Goal: Information Seeking & Learning: Compare options

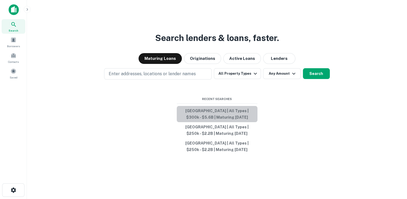
click at [205, 110] on button "[GEOGRAPHIC_DATA] | All Types | $300k - $5.6B | Maturing [DATE]" at bounding box center [217, 114] width 81 height 16
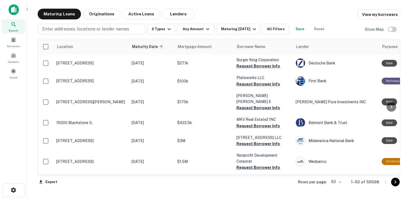
scroll to position [943, 0]
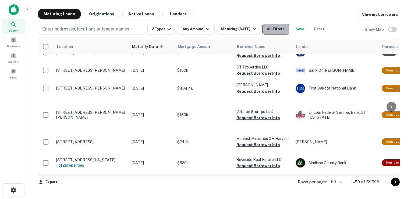
click at [288, 29] on button "All Filters" at bounding box center [275, 29] width 27 height 11
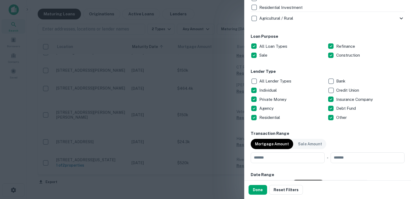
scroll to position [274, 0]
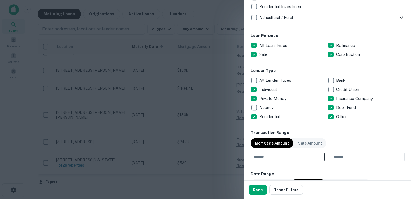
click at [269, 156] on input "number" at bounding box center [286, 156] width 70 height 11
type input "******"
click at [334, 157] on input "number" at bounding box center [366, 156] width 70 height 11
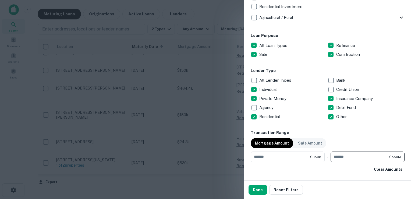
type input "**********"
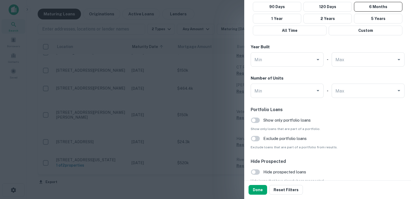
scroll to position [536, 0]
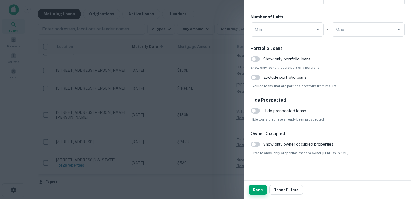
click at [256, 189] on button "Done" at bounding box center [258, 190] width 19 height 10
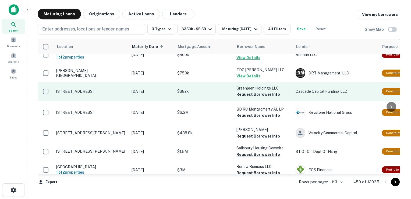
scroll to position [45, 0]
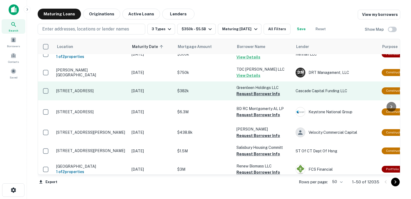
click at [244, 97] on button "Request Borrower Info" at bounding box center [259, 93] width 44 height 6
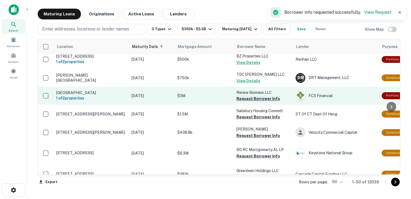
click at [253, 99] on button "Request Borrower Info" at bounding box center [259, 98] width 44 height 6
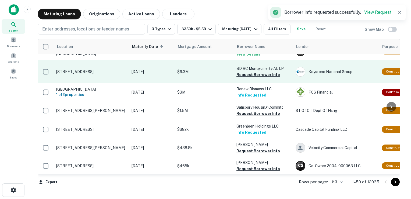
scroll to position [68, 0]
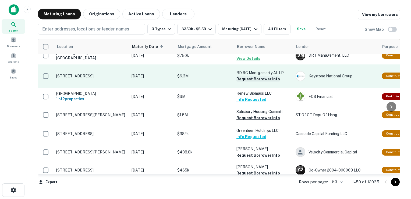
click at [246, 82] on button "Request Borrower Info" at bounding box center [259, 79] width 44 height 6
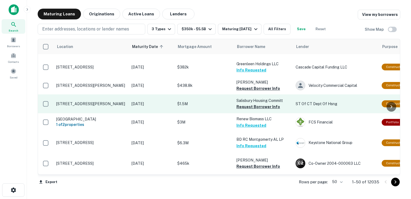
scroll to position [75, 0]
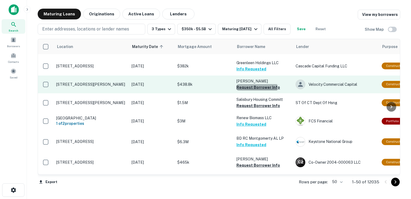
click at [249, 87] on button "Request Borrower Info" at bounding box center [259, 87] width 44 height 6
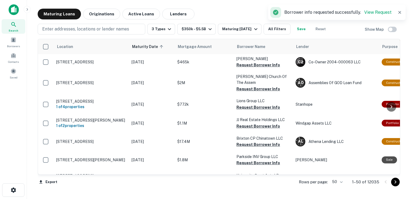
scroll to position [179, 0]
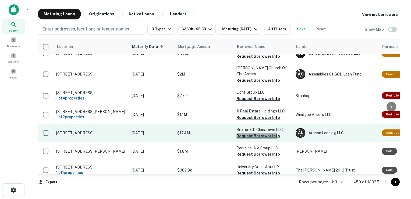
click at [252, 139] on button "Request Borrower Info" at bounding box center [259, 135] width 44 height 6
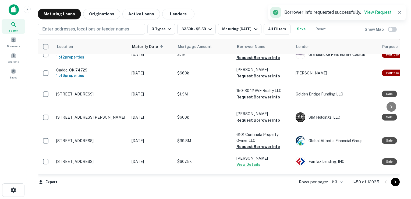
scroll to position [244, 0]
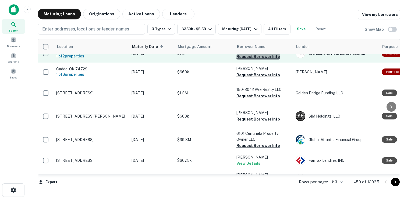
click at [260, 60] on button "Request Borrower Info" at bounding box center [259, 56] width 44 height 6
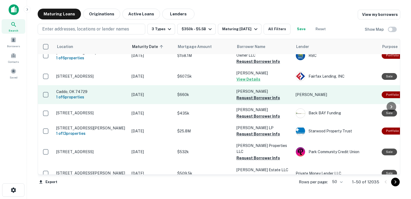
click at [255, 101] on button "Request Borrower Info" at bounding box center [259, 97] width 44 height 6
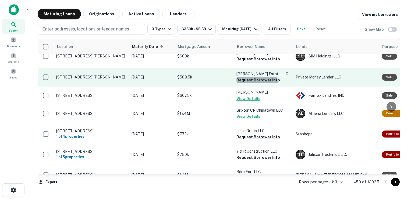
click at [256, 83] on button "Request Borrower Info" at bounding box center [259, 80] width 44 height 6
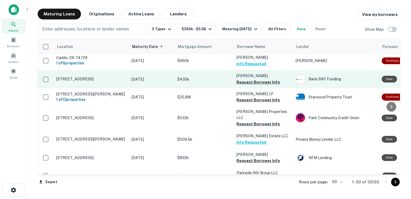
scroll to position [279, 0]
click at [259, 85] on button "Request Borrower Info" at bounding box center [259, 82] width 44 height 6
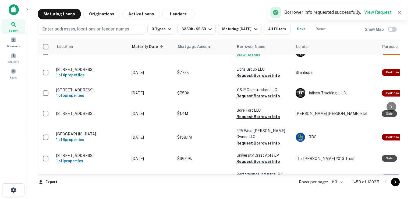
scroll to position [308, 0]
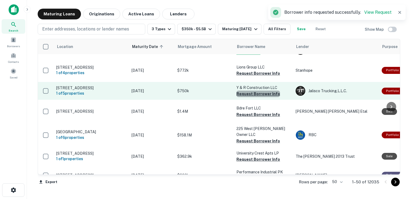
click at [259, 97] on button "Request Borrower Info" at bounding box center [259, 93] width 44 height 6
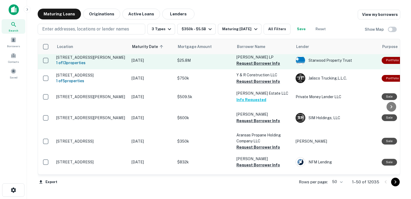
scroll to position [479, 0]
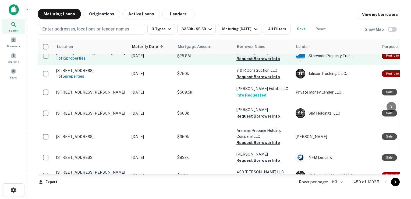
click at [251, 62] on button "Request Borrower Info" at bounding box center [259, 58] width 44 height 6
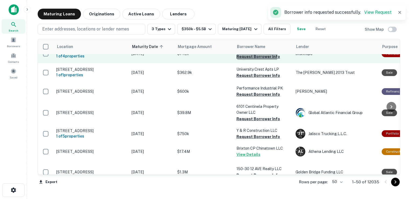
click at [251, 60] on button "Request Borrower Info" at bounding box center [259, 56] width 44 height 6
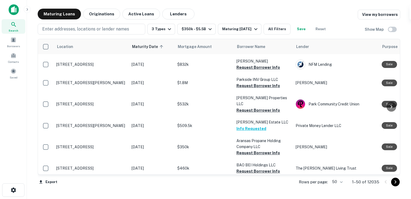
scroll to position [541, 0]
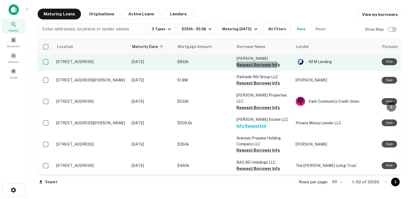
click at [247, 68] on button "Request Borrower Info" at bounding box center [259, 64] width 44 height 6
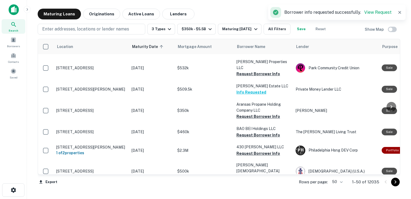
scroll to position [565, 0]
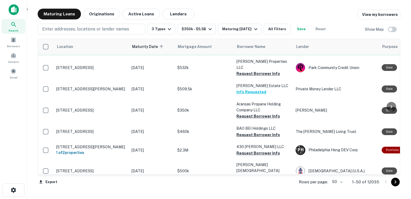
click at [252, 52] on button "Request Borrower Info" at bounding box center [259, 49] width 44 height 6
click at [252, 56] on td "Parkside INV Group LLC Requesting..." at bounding box center [263, 46] width 59 height 19
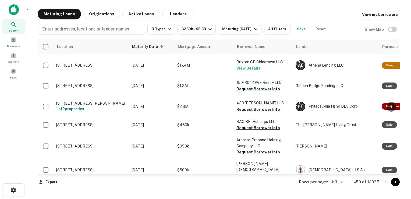
click at [253, 36] on button "Request Borrower Info" at bounding box center [259, 32] width 44 height 6
click at [313, 31] on div "Global Atlantic Financial Group" at bounding box center [336, 27] width 81 height 10
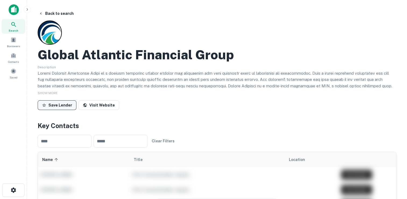
click at [50, 104] on button "Save Lender" at bounding box center [57, 105] width 39 height 10
click at [69, 13] on button "Back to search" at bounding box center [56, 14] width 39 height 10
click at [64, 14] on button "Back to search" at bounding box center [56, 14] width 39 height 10
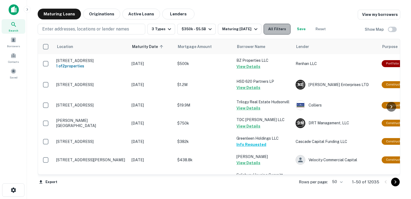
click at [283, 31] on button "All Filters" at bounding box center [277, 29] width 27 height 11
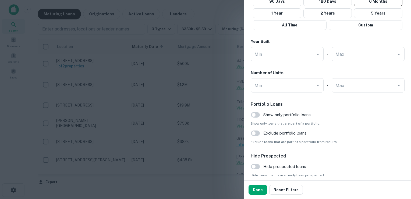
scroll to position [477, 0]
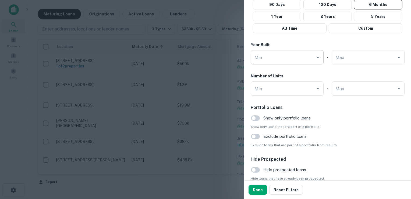
click at [269, 58] on input "Min" at bounding box center [283, 56] width 60 height 9
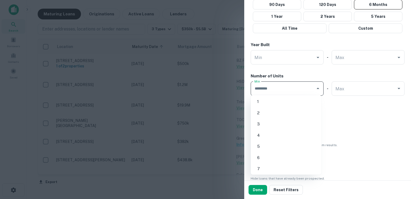
click at [289, 84] on input "Min" at bounding box center [283, 88] width 60 height 9
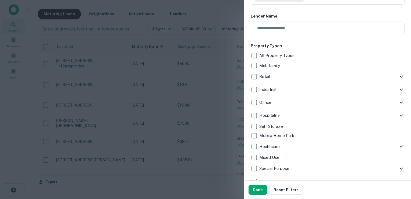
scroll to position [0, 0]
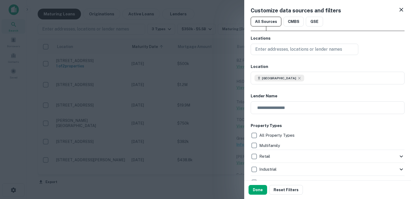
click at [36, 24] on div at bounding box center [205, 99] width 411 height 199
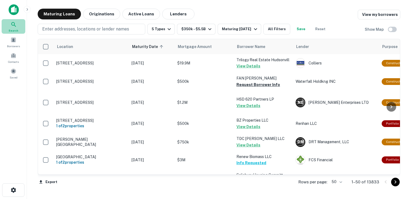
click at [17, 24] on icon at bounding box center [13, 24] width 6 height 6
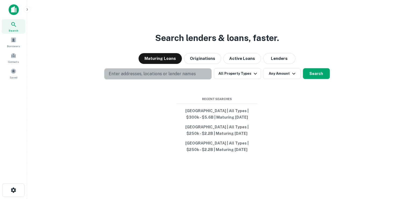
click at [169, 75] on p "Enter addresses, locations or lender names" at bounding box center [152, 74] width 87 height 6
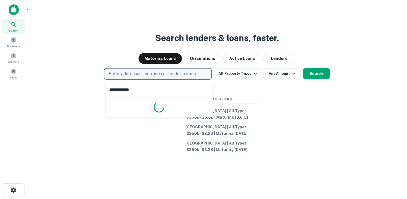
type input "**********"
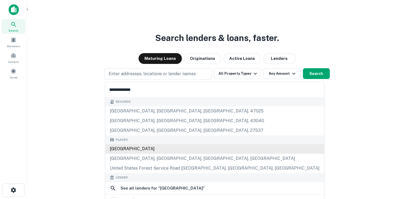
click at [148, 150] on div "[GEOGRAPHIC_DATA]" at bounding box center [214, 149] width 219 height 10
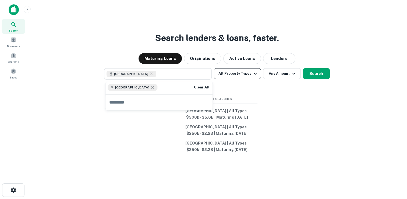
click at [239, 75] on button "All Property Types" at bounding box center [237, 73] width 47 height 11
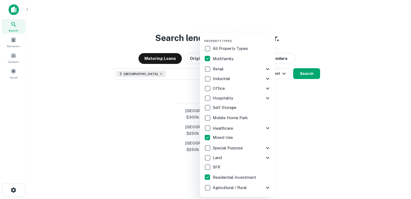
click at [268, 158] on icon at bounding box center [268, 157] width 6 height 6
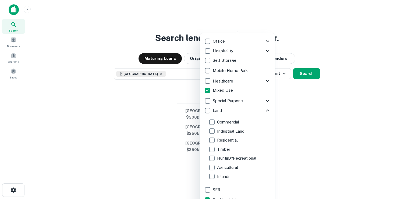
scroll to position [52, 0]
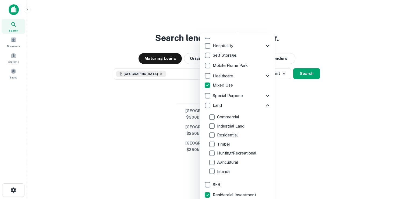
click at [266, 105] on icon at bounding box center [267, 105] width 3 height 2
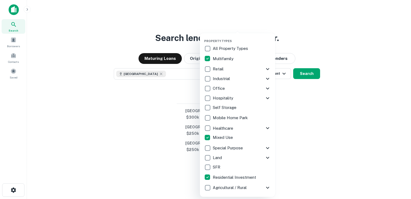
scroll to position [0, 0]
click at [310, 51] on div at bounding box center [205, 99] width 411 height 199
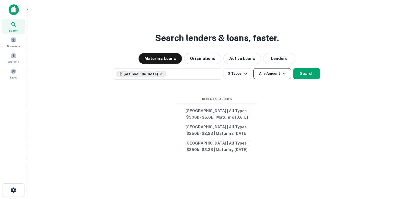
click at [275, 75] on button "Any Amount" at bounding box center [272, 73] width 38 height 11
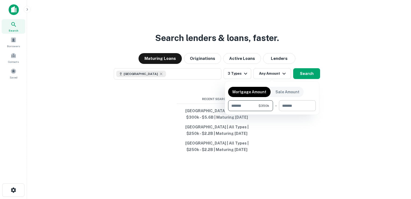
type input "******"
click at [304, 103] on input "number" at bounding box center [295, 105] width 33 height 11
type input "**********"
click at [296, 143] on div at bounding box center [205, 99] width 411 height 199
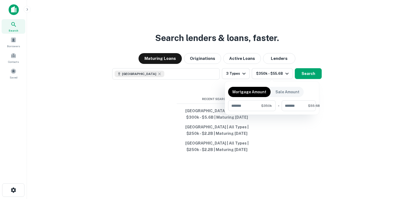
scroll to position [0, 0]
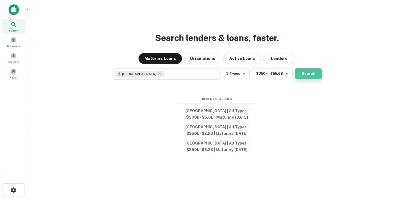
click at [305, 73] on button "Search" at bounding box center [308, 73] width 27 height 11
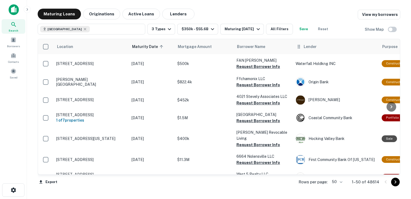
scroll to position [565, 0]
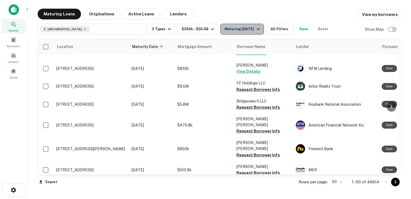
click at [256, 30] on icon "button" at bounding box center [258, 29] width 6 height 6
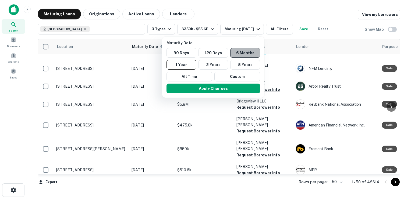
click at [247, 52] on button "6 Months" at bounding box center [245, 53] width 30 height 10
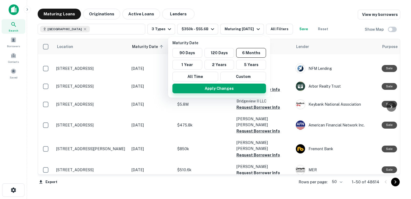
click at [249, 88] on button "Apply Changes" at bounding box center [219, 88] width 94 height 10
click at [284, 29] on div at bounding box center [205, 99] width 411 height 199
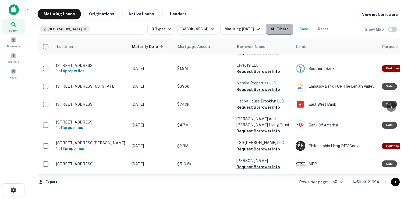
click at [287, 33] on button "All Filters" at bounding box center [279, 29] width 27 height 11
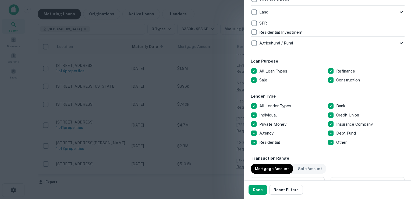
scroll to position [254, 0]
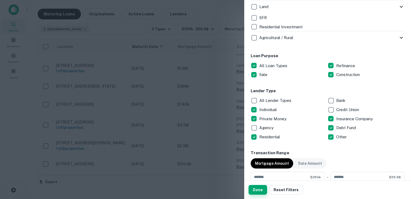
click at [255, 189] on button "Done" at bounding box center [258, 190] width 19 height 10
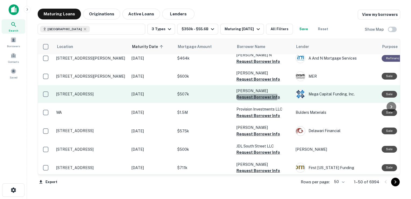
click at [245, 94] on button "Request Borrower Info" at bounding box center [259, 97] width 44 height 6
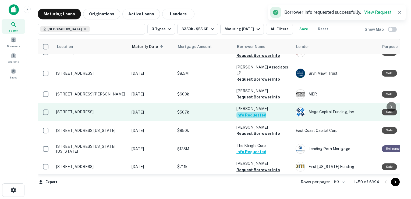
click at [252, 112] on button "Info Requested" at bounding box center [252, 115] width 30 height 6
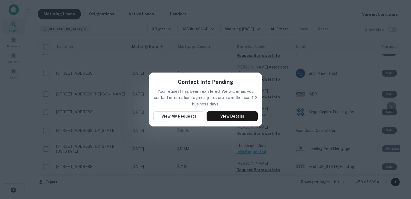
click at [324, 25] on div "Contact Info Pending Your request has been registered. We will email you contac…" at bounding box center [205, 99] width 411 height 199
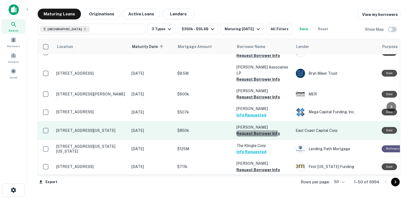
click at [255, 130] on button "Request Borrower Info" at bounding box center [259, 133] width 44 height 6
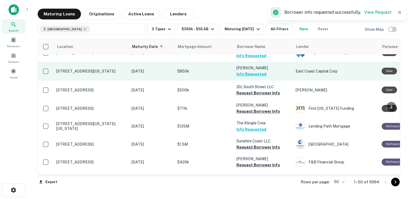
scroll to position [624, 0]
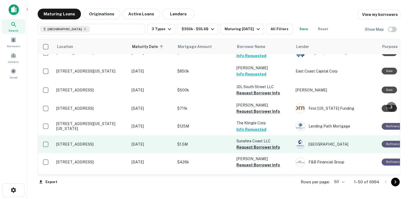
click at [247, 144] on button "Request Borrower Info" at bounding box center [259, 147] width 44 height 6
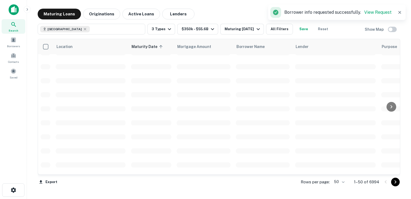
click at [251, 153] on td at bounding box center [262, 150] width 59 height 14
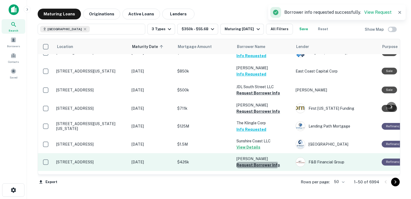
click at [253, 161] on button "Request Borrower Info" at bounding box center [259, 164] width 44 height 6
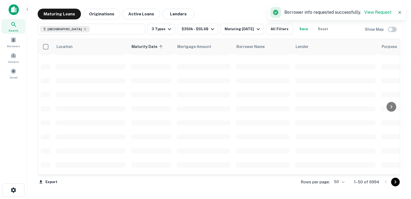
scroll to position [679, 0]
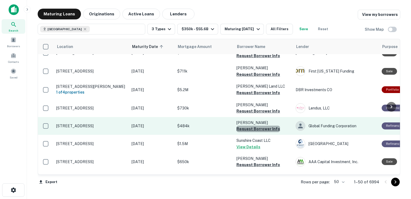
click at [260, 125] on button "Request Borrower Info" at bounding box center [259, 128] width 44 height 6
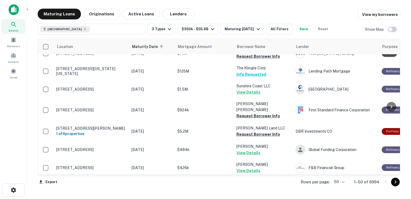
click at [258, 191] on button "Request Borrower Info" at bounding box center [259, 194] width 44 height 6
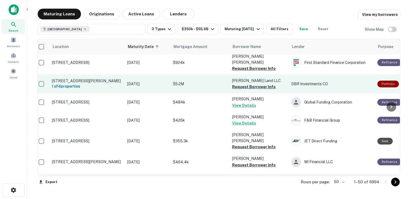
scroll to position [730, 4]
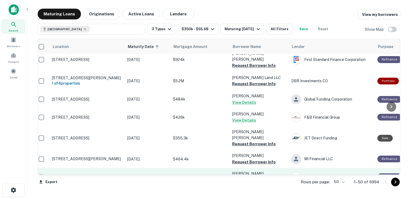
click at [312, 172] on div "Lendus, LLC" at bounding box center [331, 177] width 81 height 10
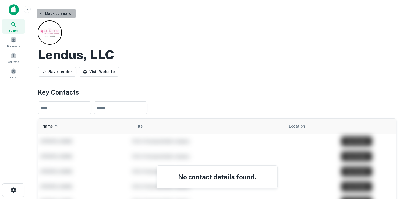
click at [62, 14] on button "Back to search" at bounding box center [56, 14] width 39 height 10
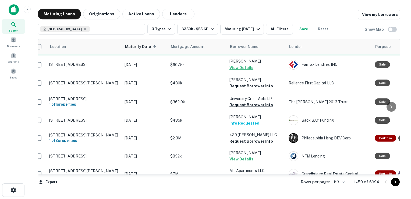
scroll to position [79, 7]
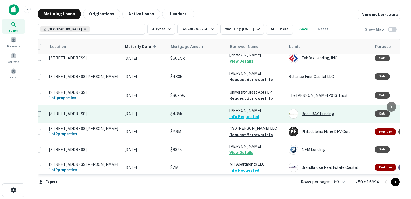
click at [311, 116] on div "Back BAY Funding" at bounding box center [329, 114] width 81 height 10
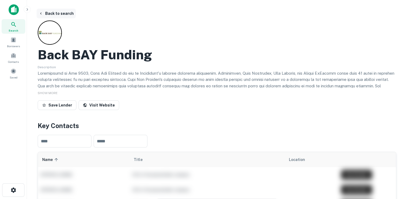
click at [52, 13] on button "Back to search" at bounding box center [56, 14] width 39 height 10
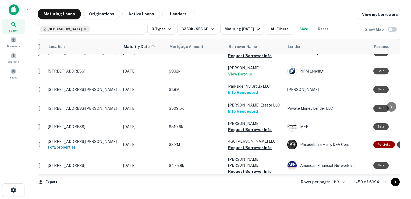
scroll to position [120, 0]
